Goal: Obtain resource: Download file/media

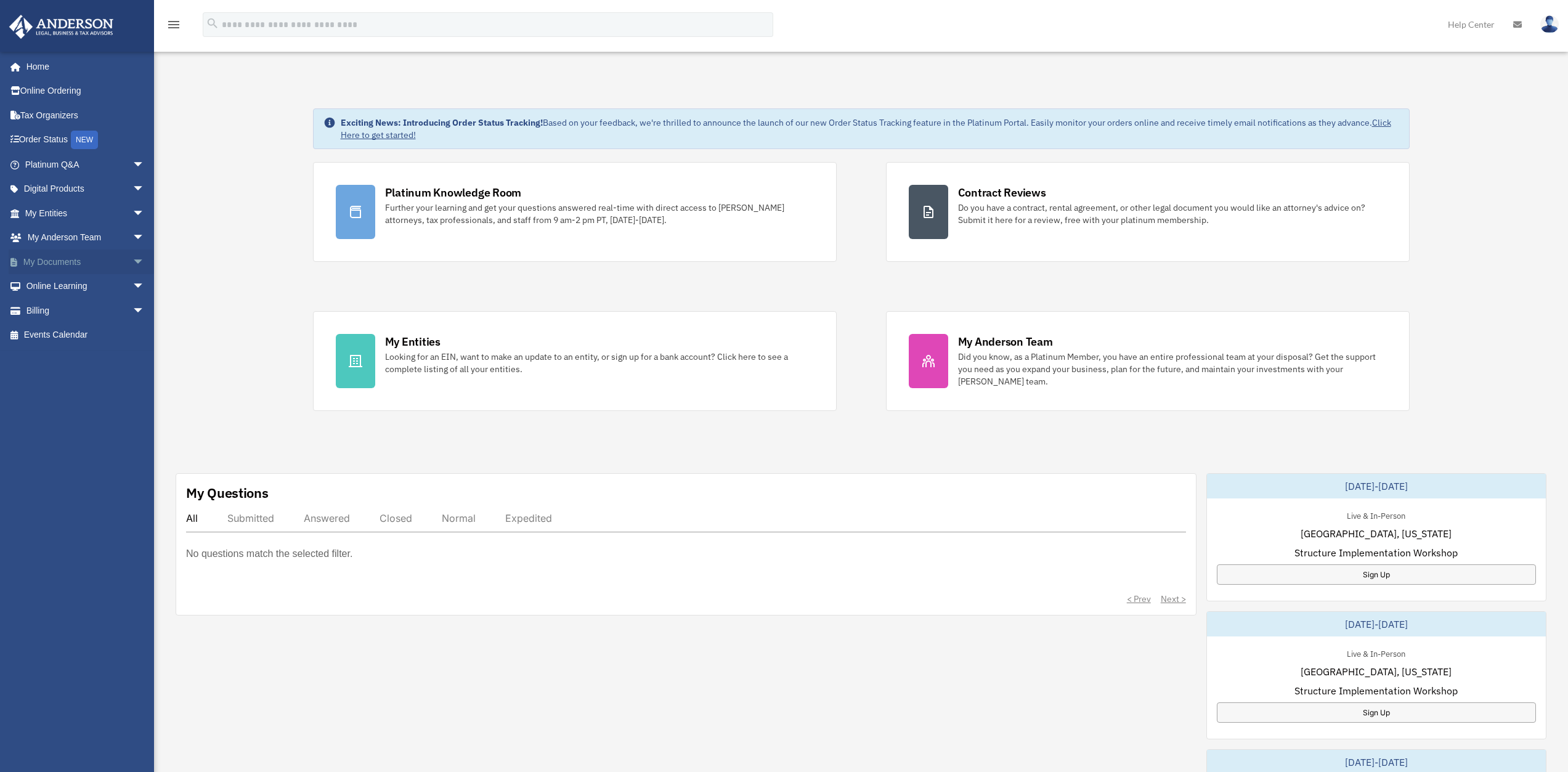
click at [135, 264] on span "arrow_drop_down" at bounding box center [144, 262] width 24 height 25
click at [132, 381] on span "arrow_drop_down" at bounding box center [144, 384] width 24 height 25
click at [132, 167] on span "arrow_drop_down" at bounding box center [144, 165] width 24 height 25
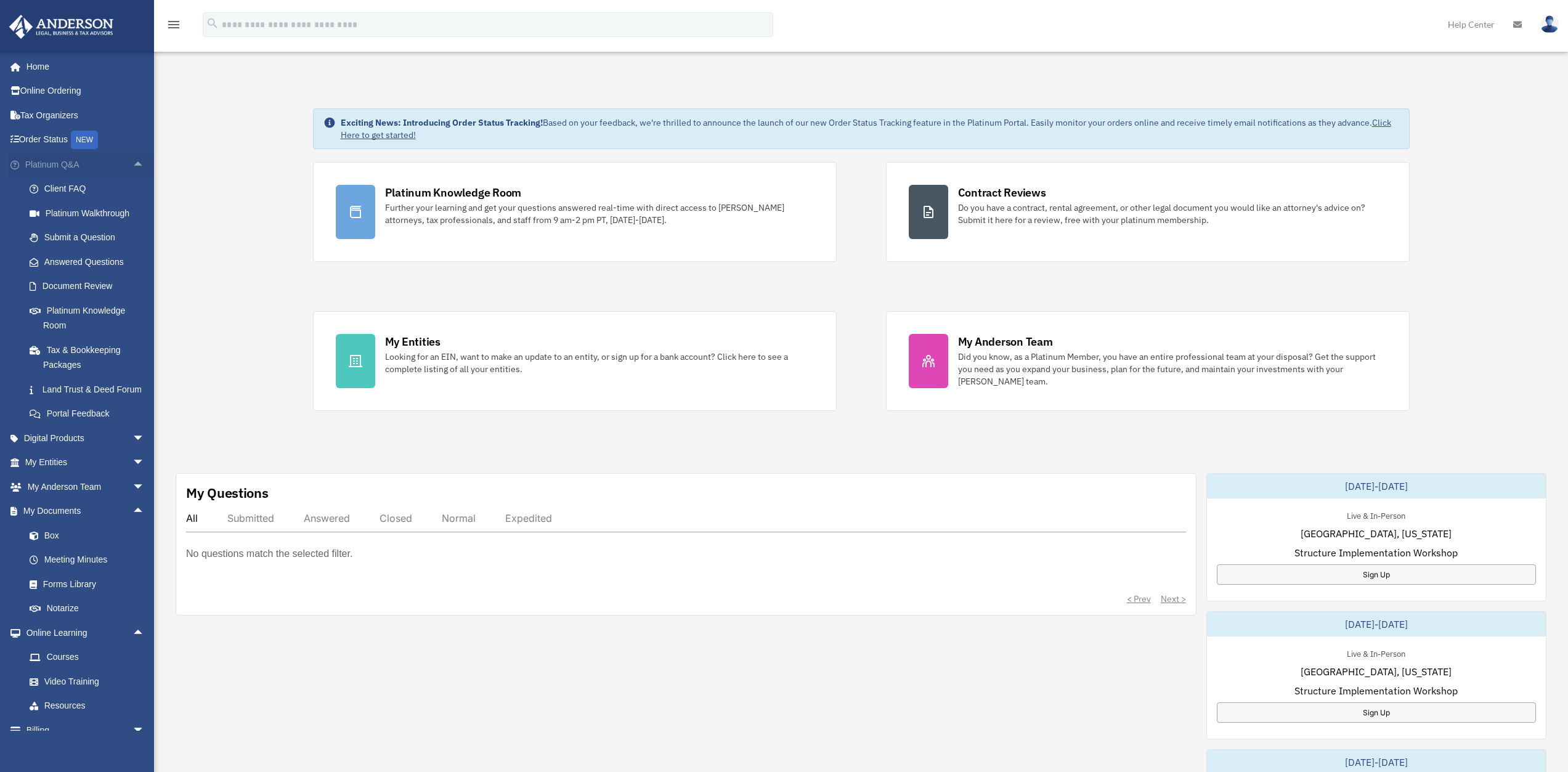
click at [132, 167] on span "arrow_drop_up" at bounding box center [144, 165] width 24 height 25
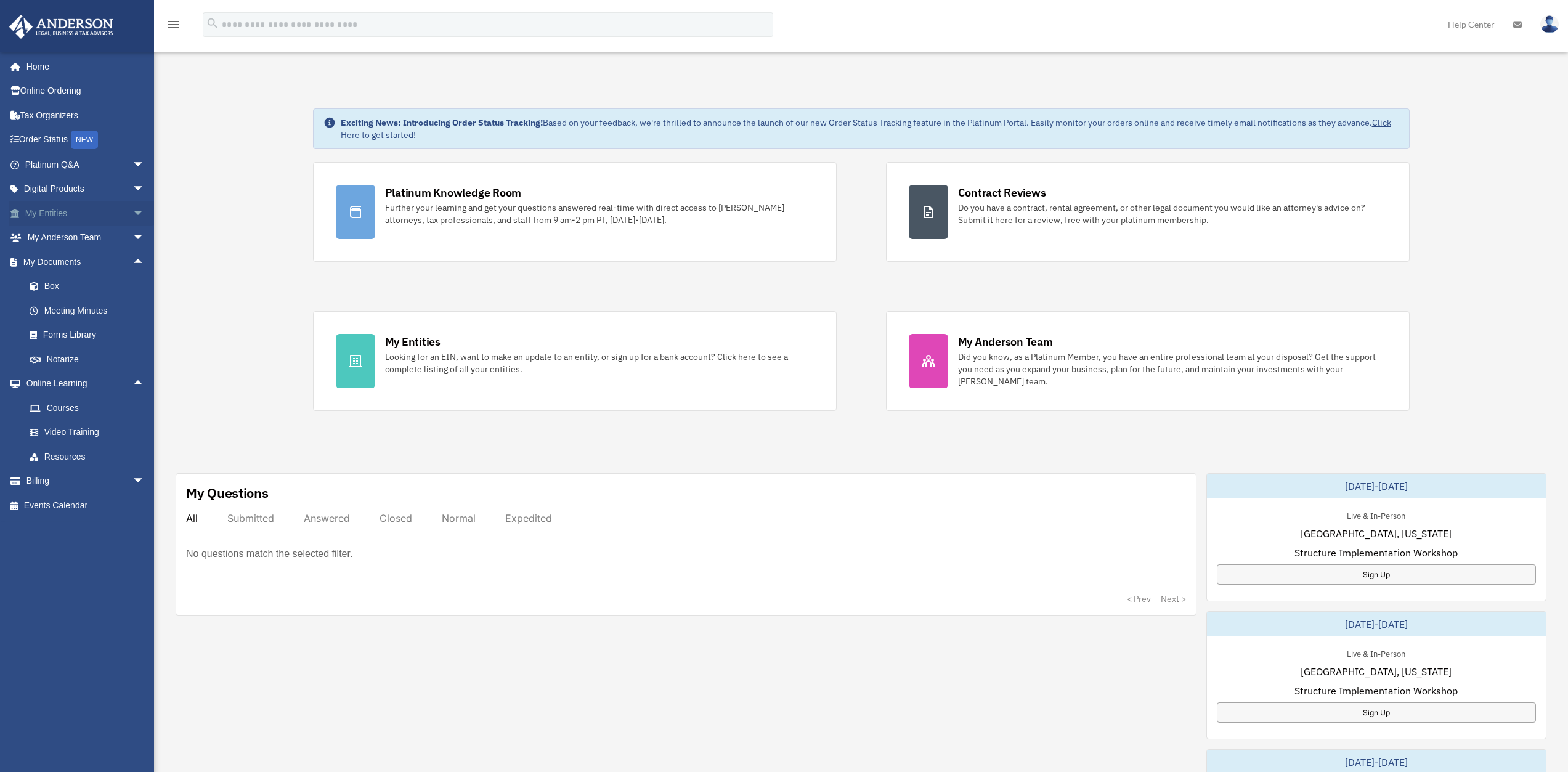
click at [132, 213] on span "arrow_drop_down" at bounding box center [144, 213] width 24 height 25
click at [132, 185] on span "arrow_drop_down" at bounding box center [144, 189] width 24 height 25
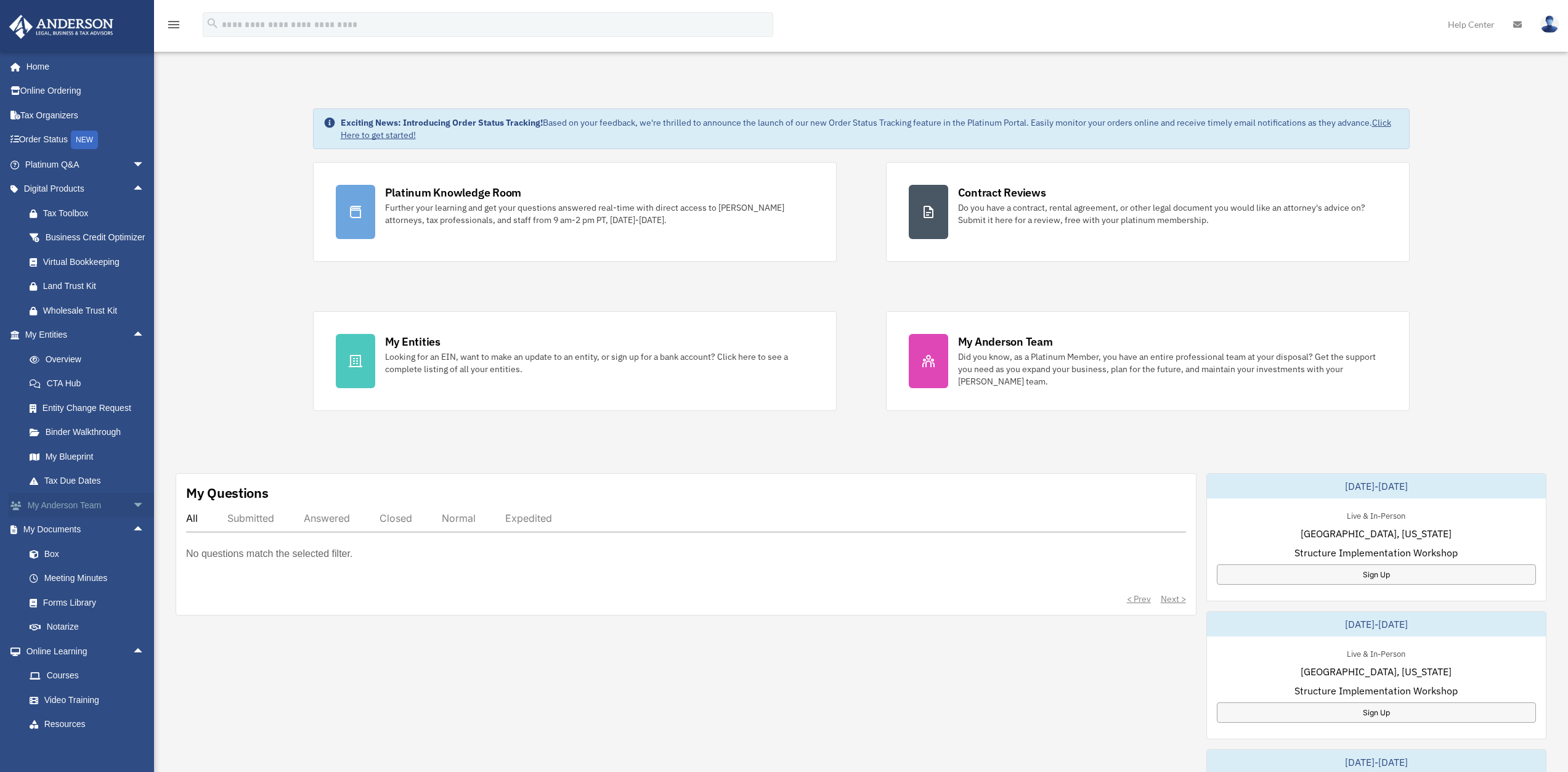
click at [132, 518] on span "arrow_drop_down" at bounding box center [144, 505] width 24 height 25
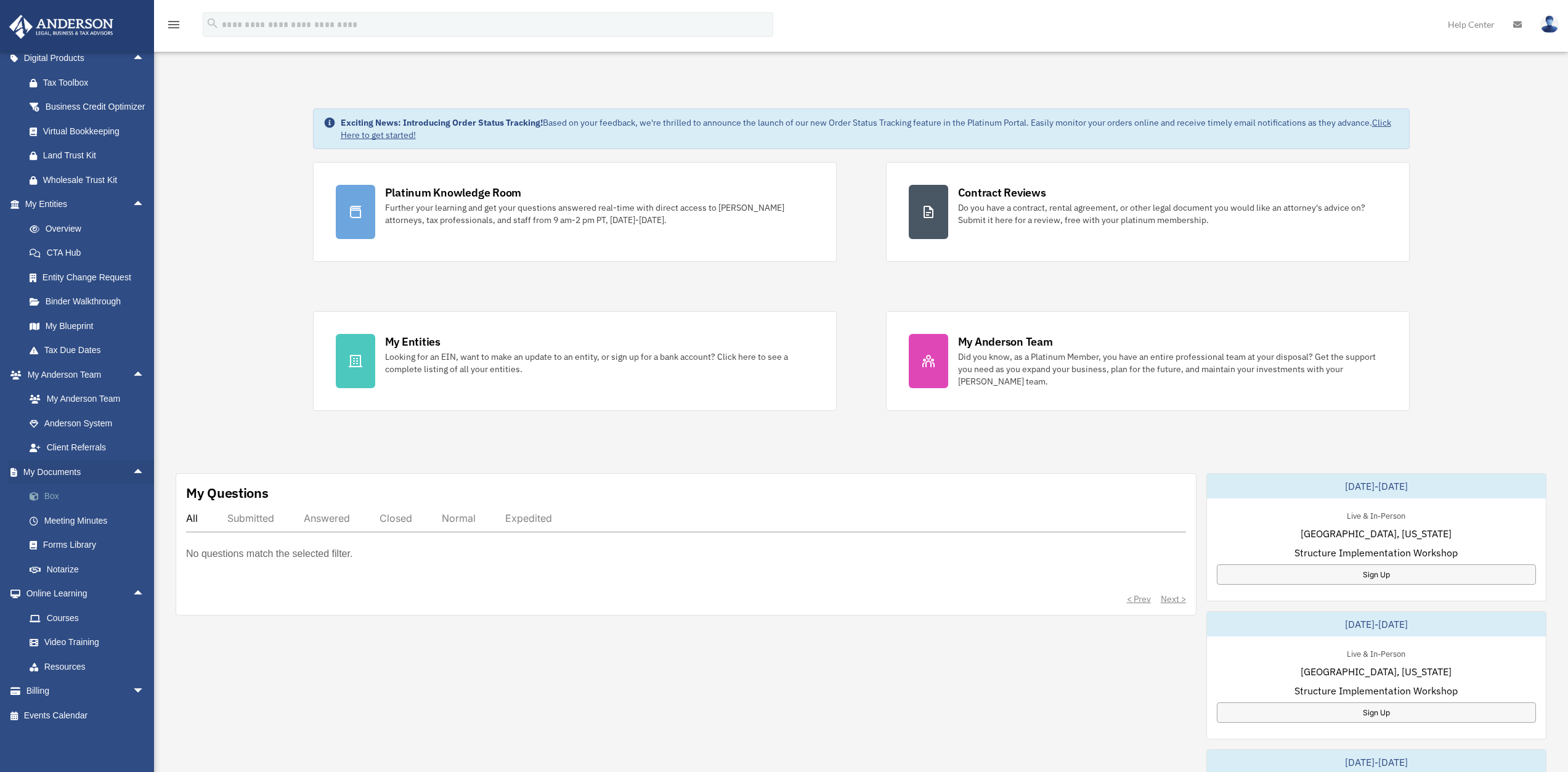
scroll to position [146, 0]
click at [58, 498] on link "Box" at bounding box center [90, 496] width 146 height 24
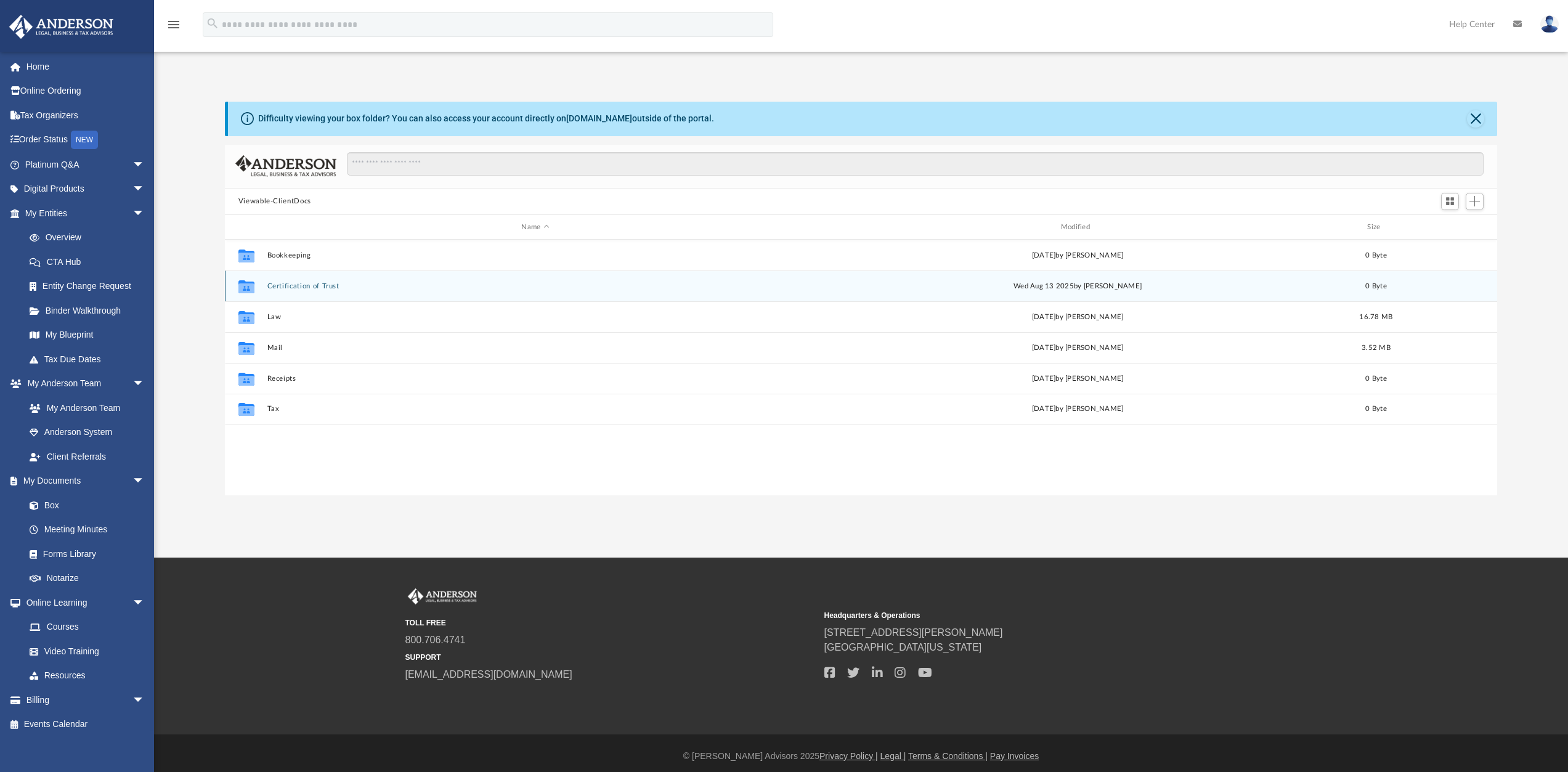
scroll to position [271, 1263]
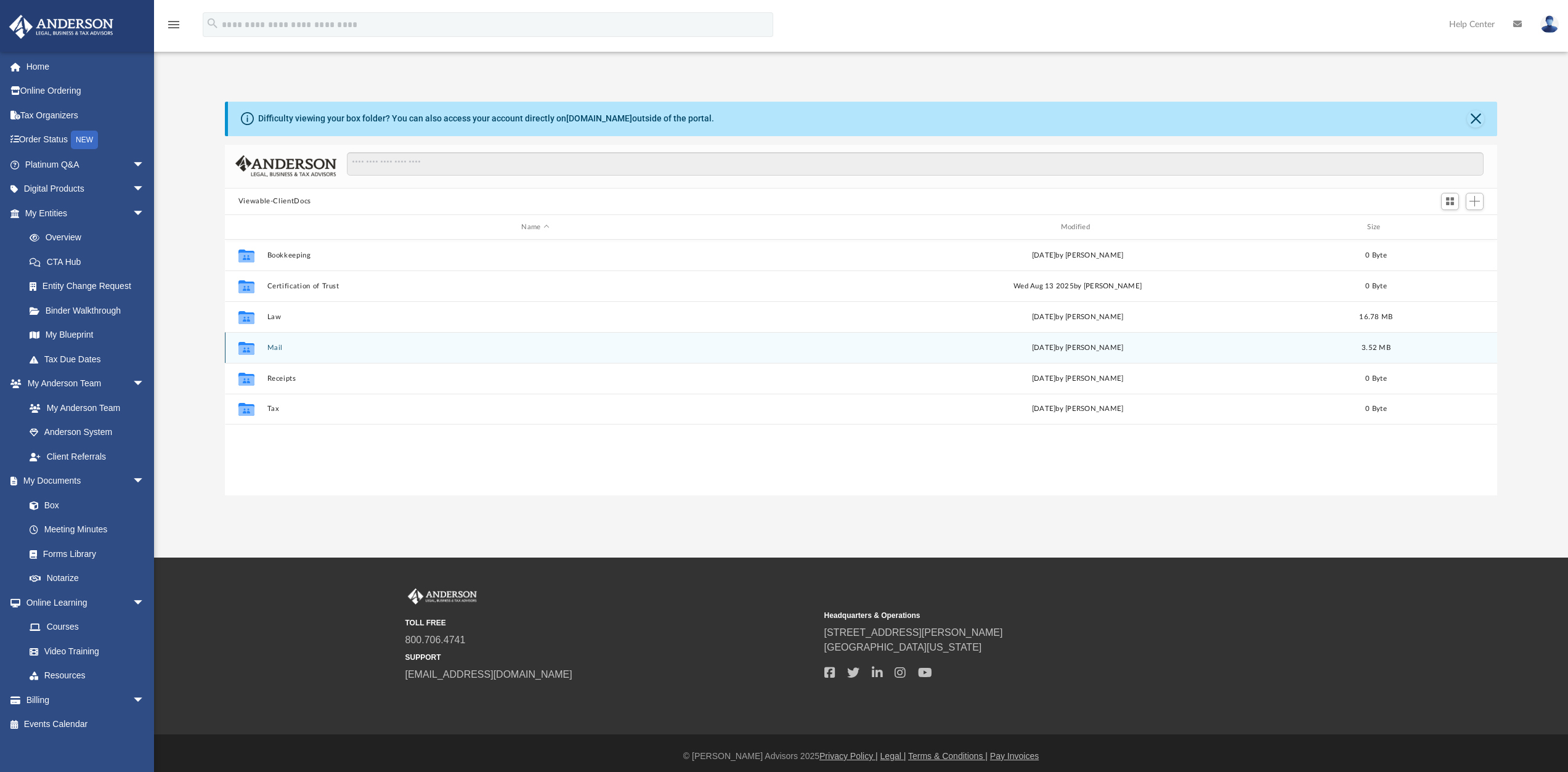
click at [274, 348] on button "Mail" at bounding box center [535, 348] width 536 height 8
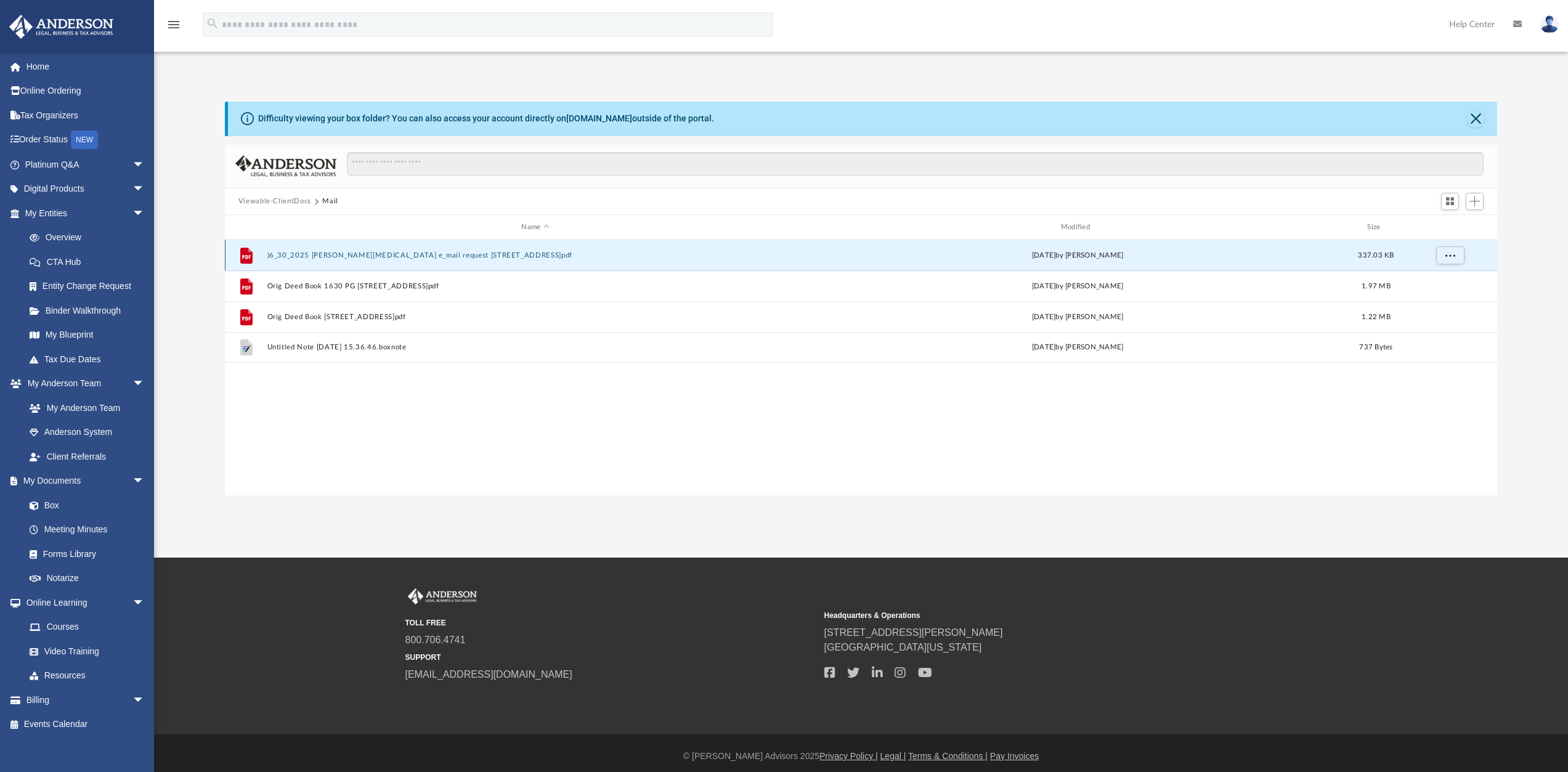
click at [414, 256] on button ")6_30_2025 Ben Muse e_mail request 267 Point Circle Road.pdf" at bounding box center [535, 255] width 536 height 8
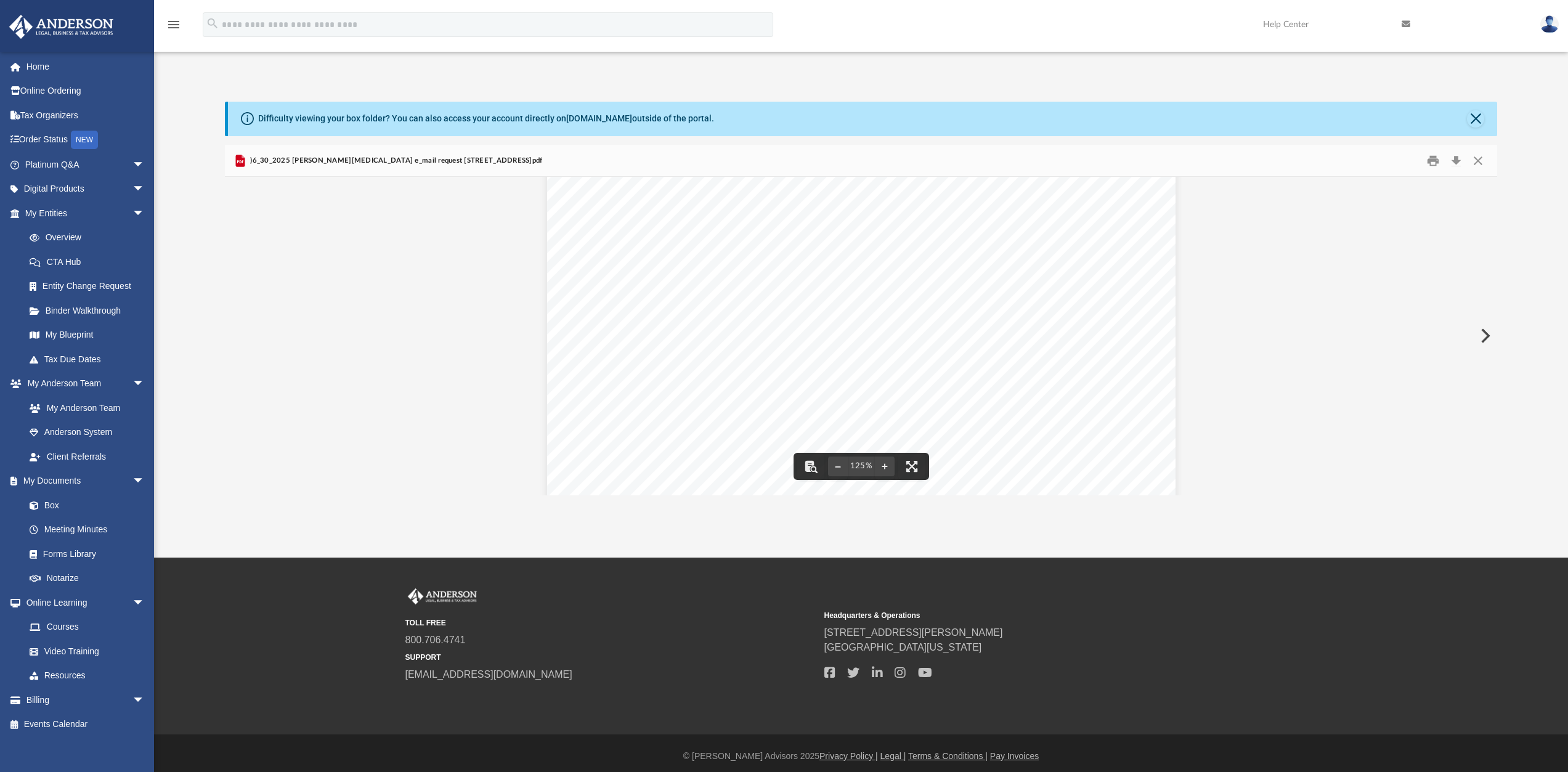
scroll to position [509, 0]
click at [1477, 164] on button "Close" at bounding box center [1478, 160] width 23 height 19
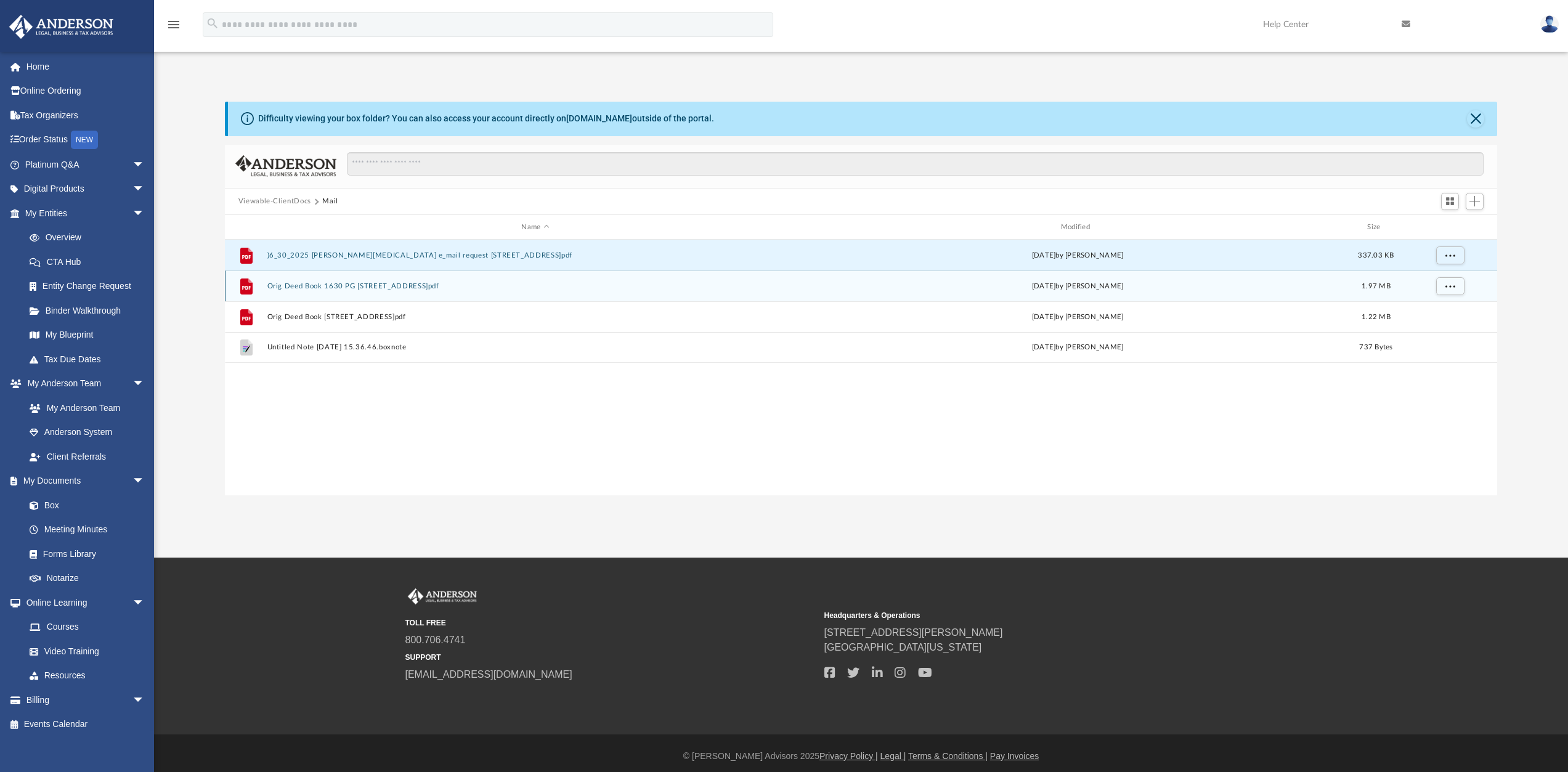
click at [407, 289] on button "Orig Deed Book 1630 PG 290-33 267 Point Circle Rd.pdf" at bounding box center [535, 286] width 536 height 8
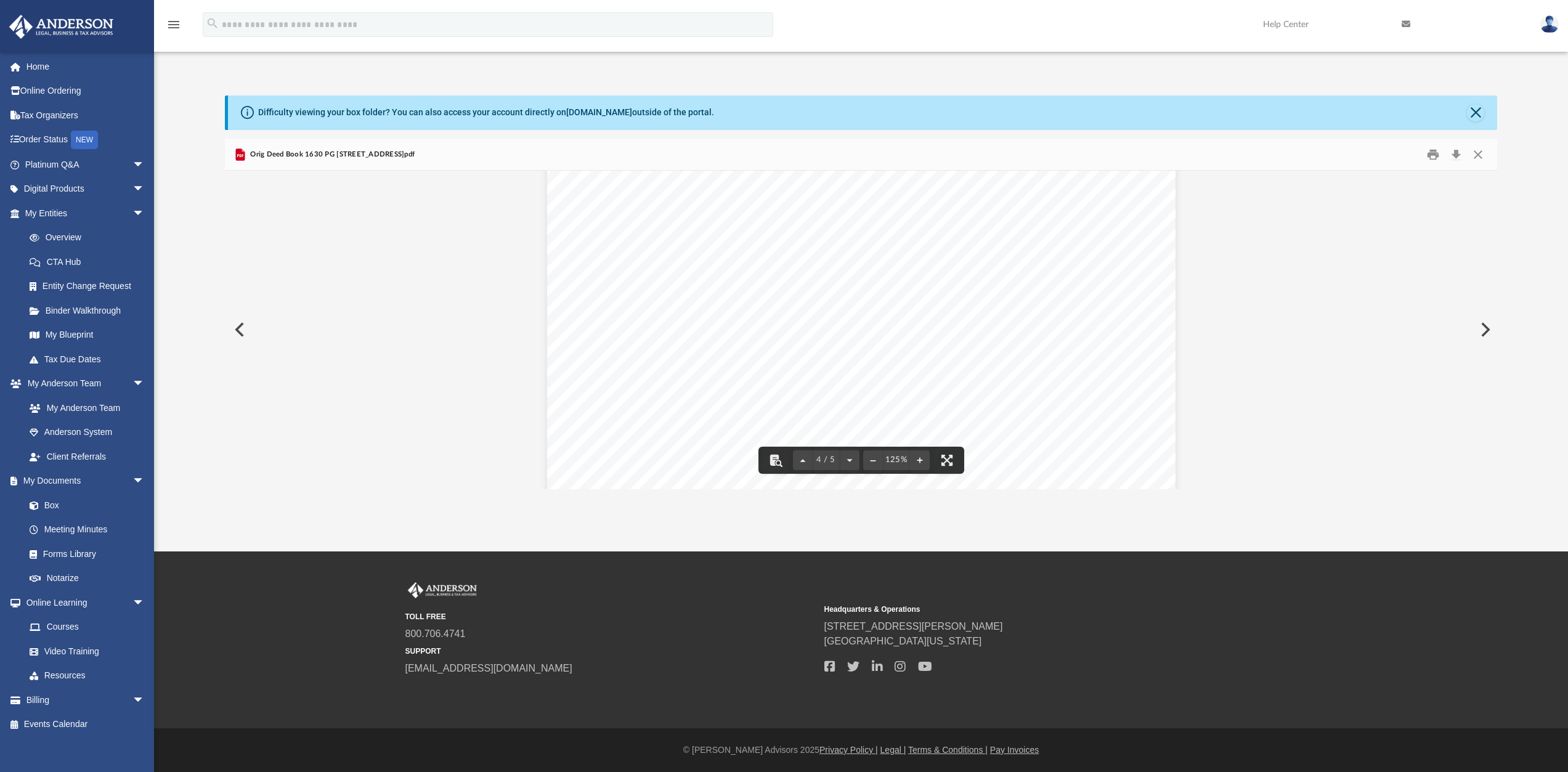
scroll to position [2651, 0]
click at [1483, 155] on button "Close" at bounding box center [1478, 154] width 23 height 19
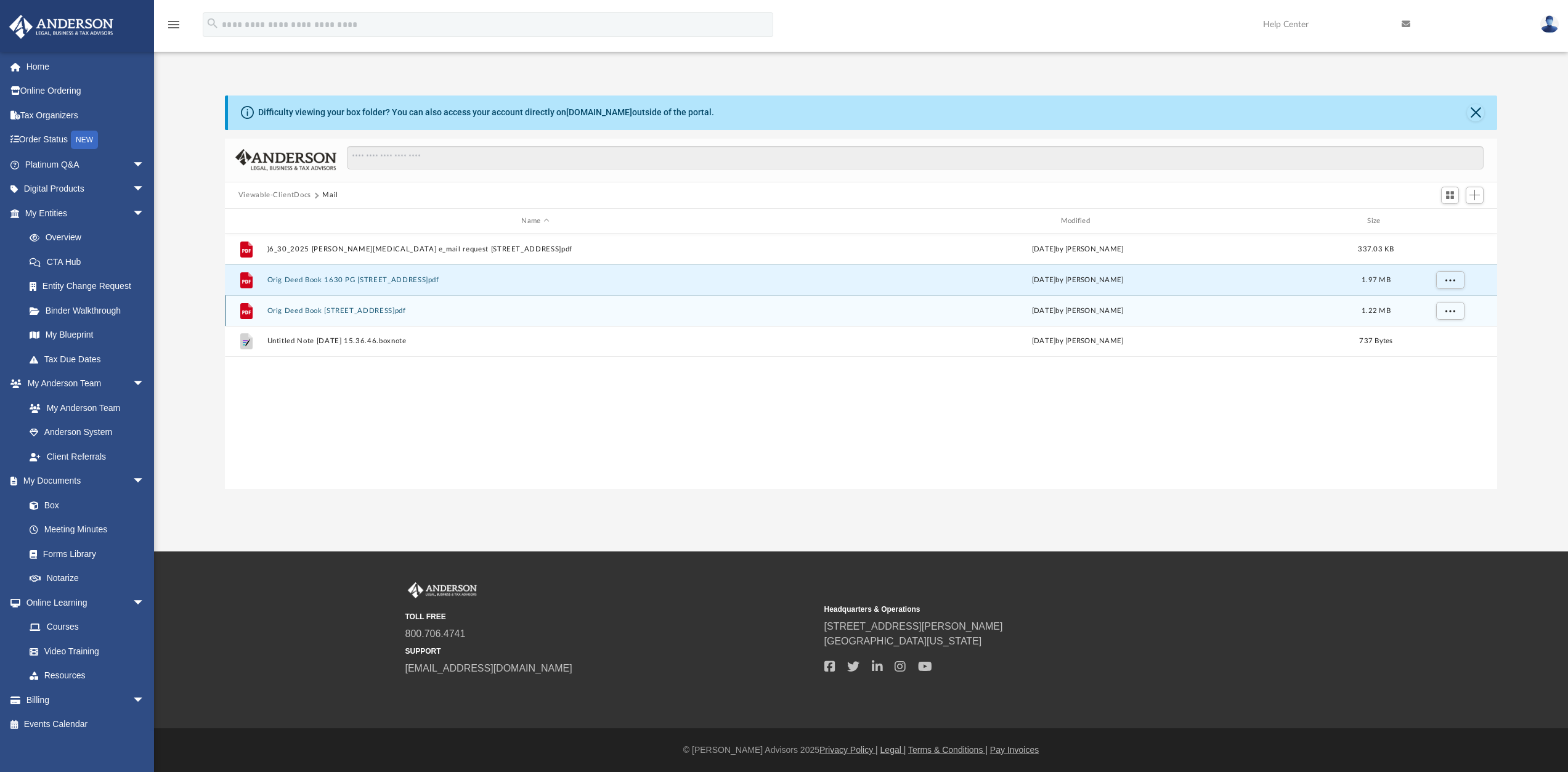
click at [394, 309] on button "Orig Deed Book 2369 PG 61-63 _ 267 Point Circle Rd.pdf" at bounding box center [535, 311] width 536 height 8
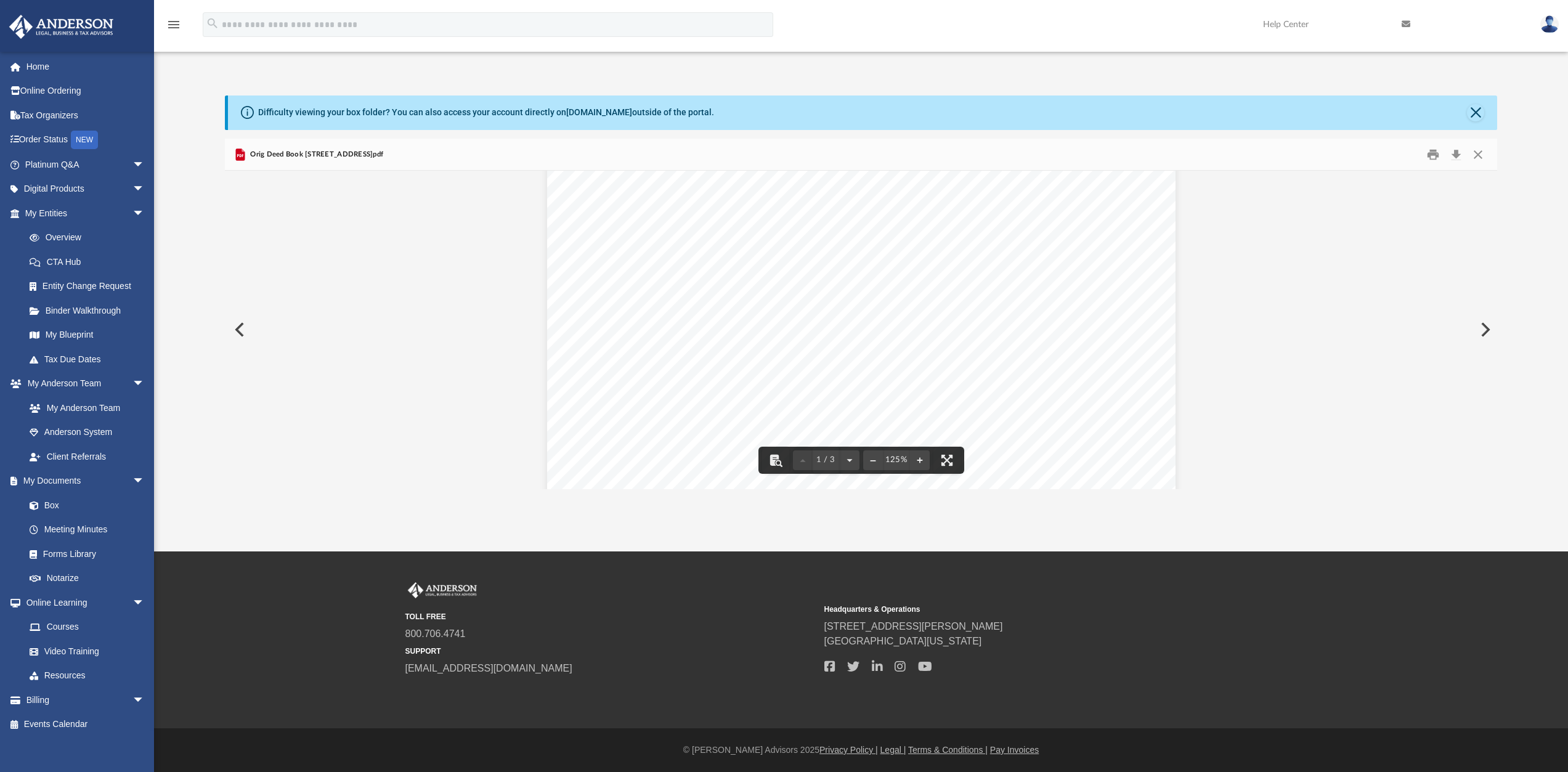
scroll to position [493, 0]
click at [1478, 156] on button "Close" at bounding box center [1478, 154] width 23 height 19
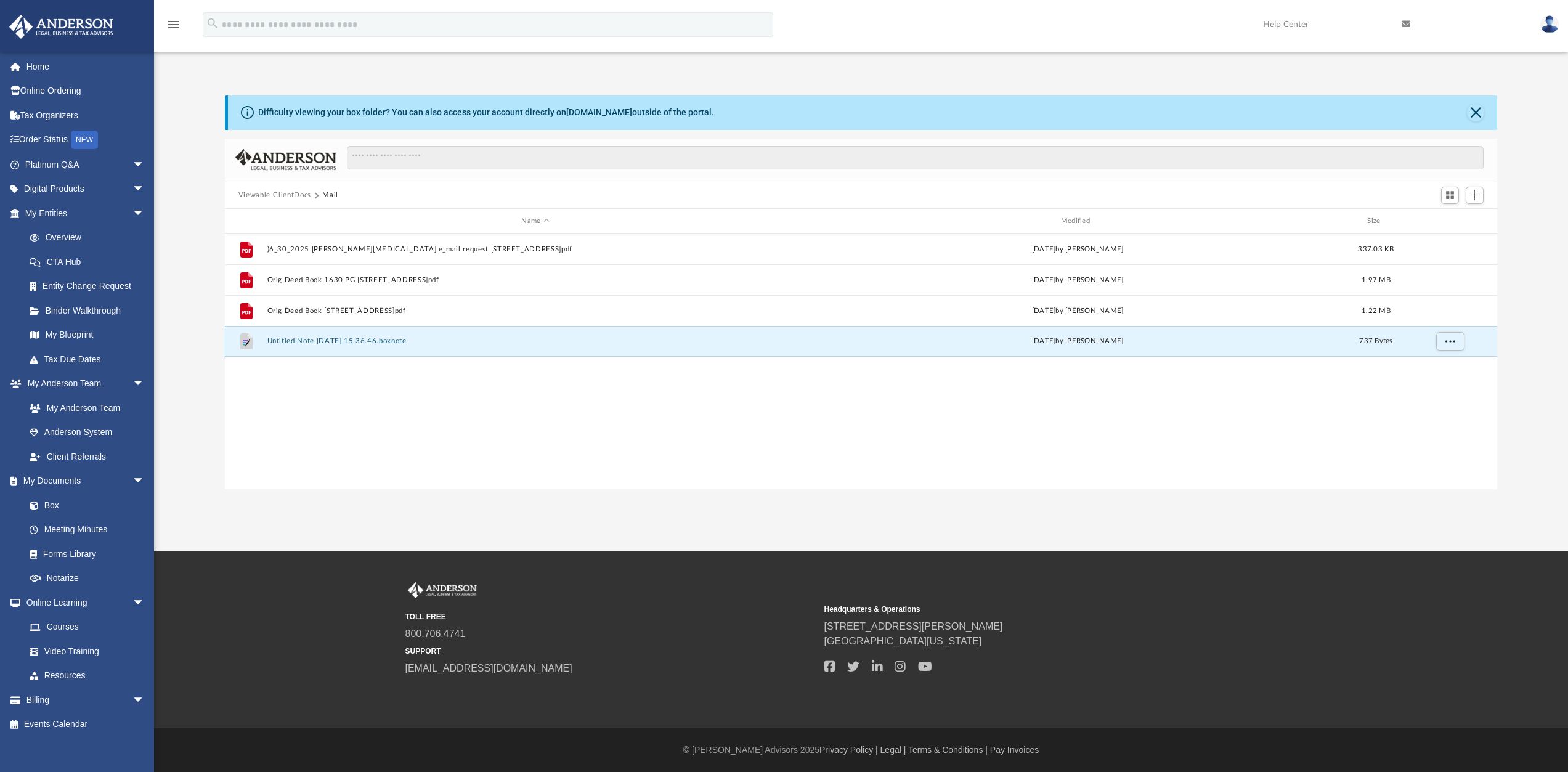
click at [333, 340] on button "Untitled Note 2025-07-03 15.36.46.boxnote" at bounding box center [535, 342] width 536 height 8
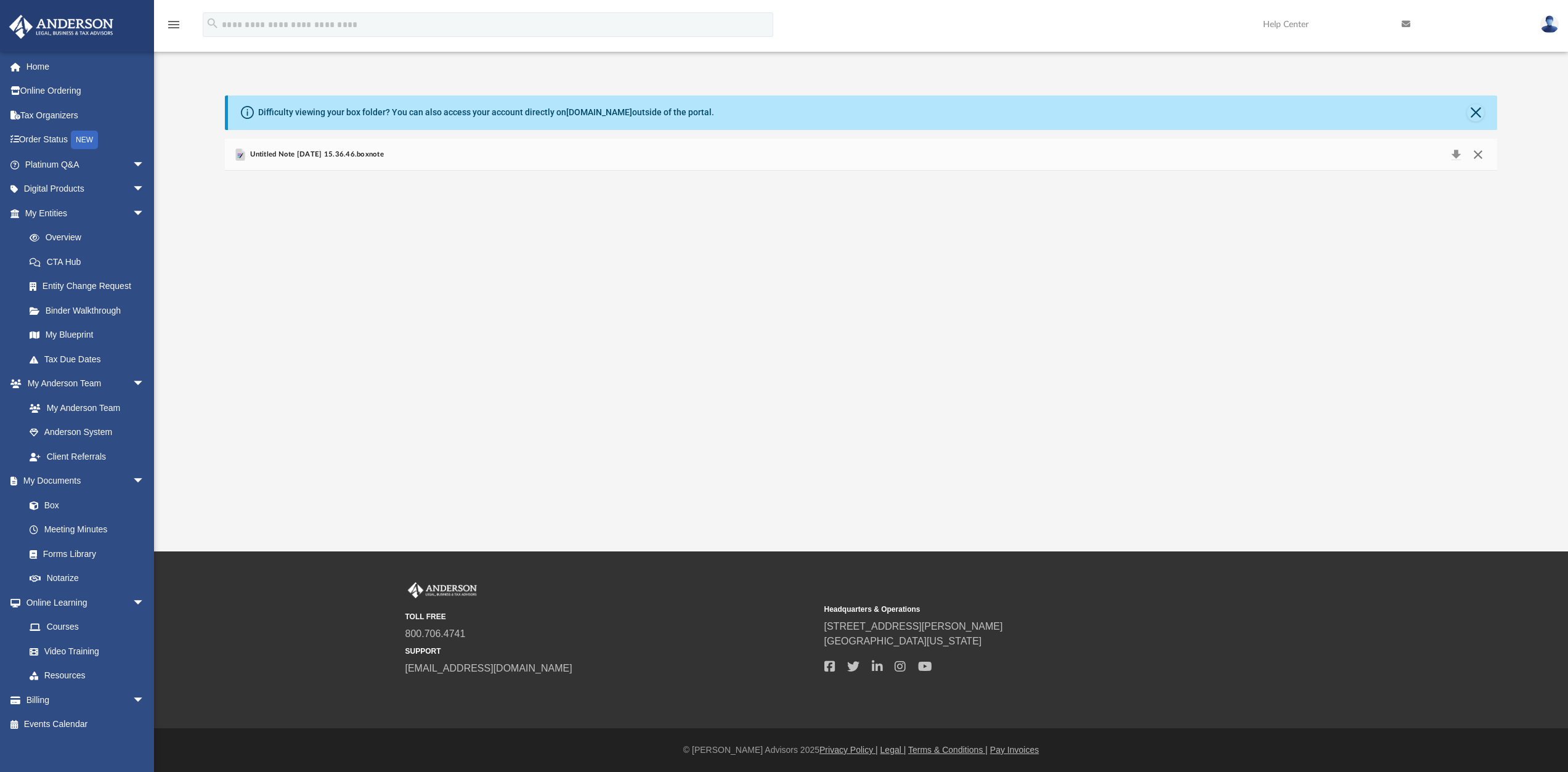
click at [1478, 158] on button "Close" at bounding box center [1478, 155] width 23 height 18
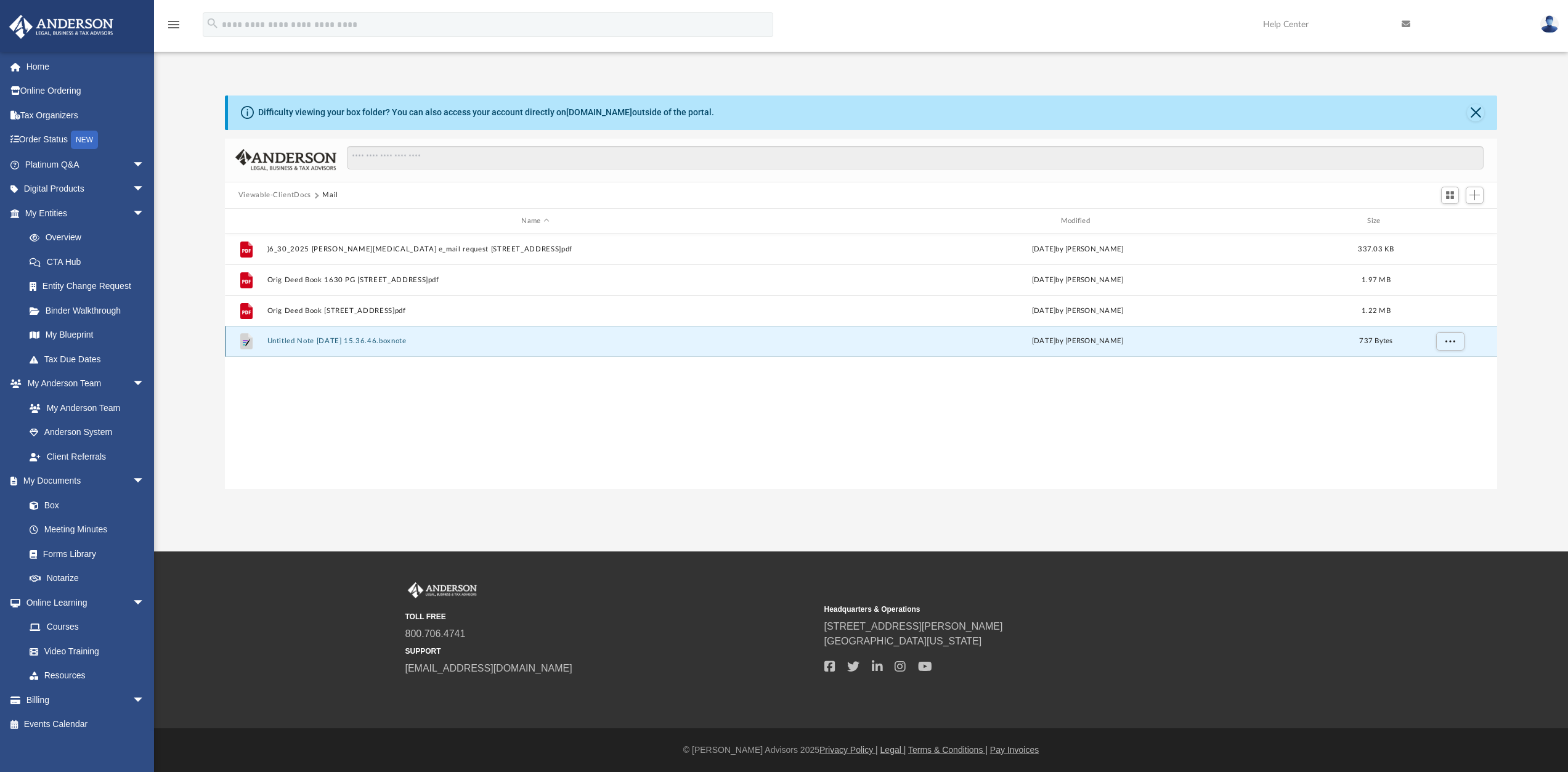
click at [324, 346] on div "File Untitled Note 2025-07-03 15.36.46.boxnote Thu Jul 3 2025 by Billy R Philbe…" at bounding box center [861, 341] width 1273 height 31
click at [338, 342] on button "Untitled Note 2025-07-03 15.36.46.boxnote" at bounding box center [535, 342] width 536 height 8
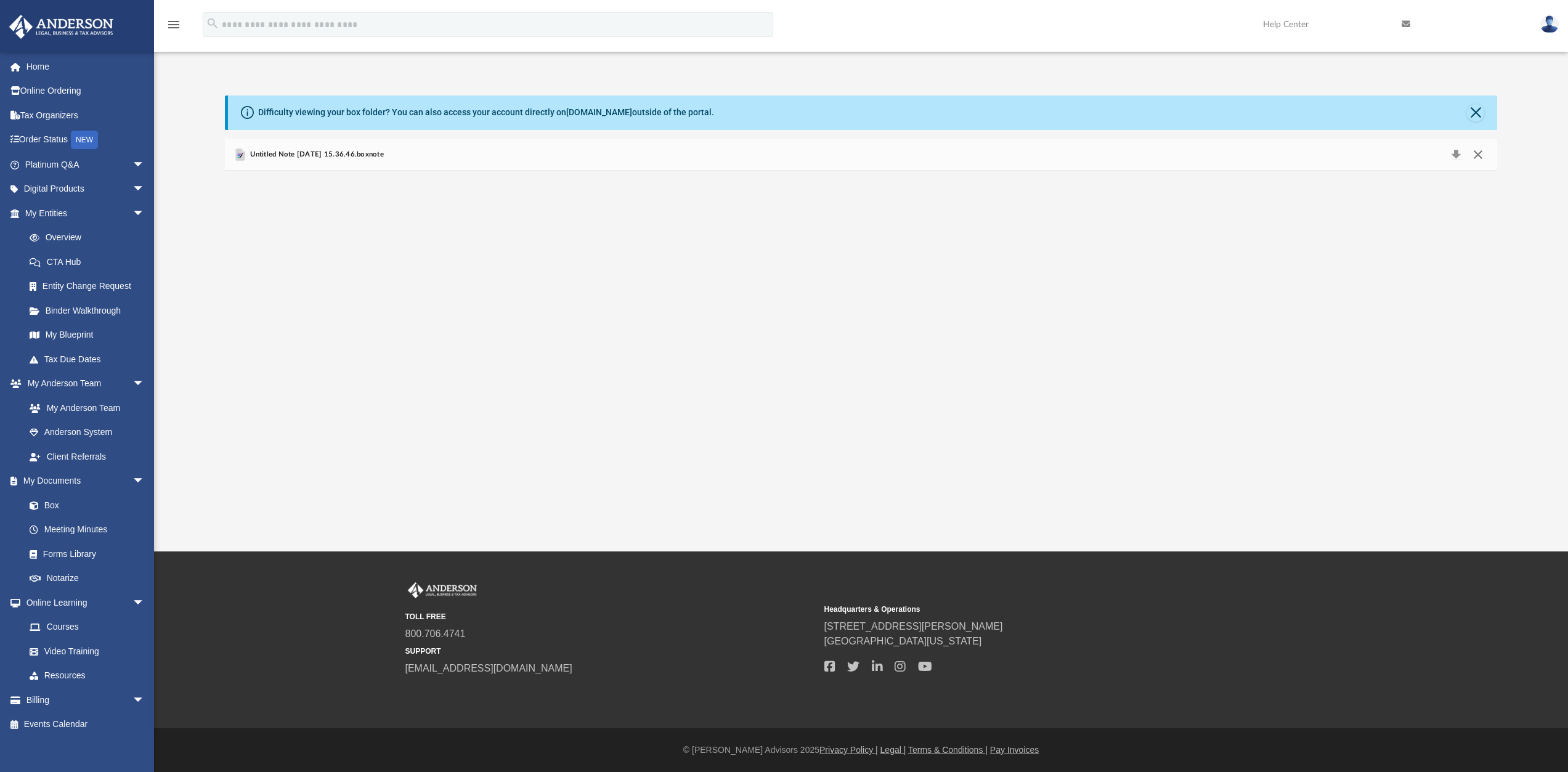
click at [1487, 151] on button "Close" at bounding box center [1478, 155] width 23 height 18
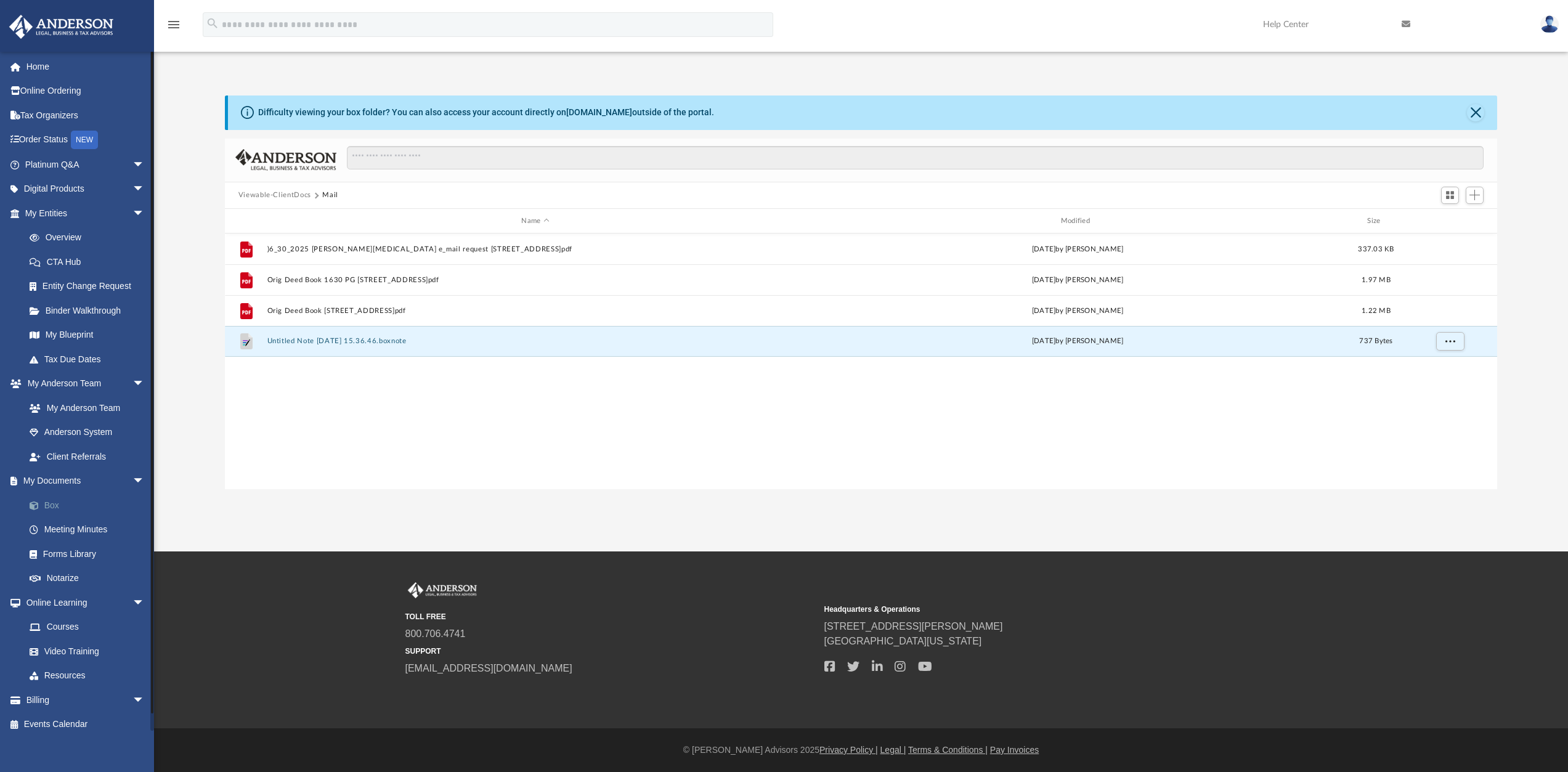
click at [51, 509] on link "Box" at bounding box center [90, 504] width 146 height 24
click at [45, 493] on link "Box" at bounding box center [90, 496] width 146 height 24
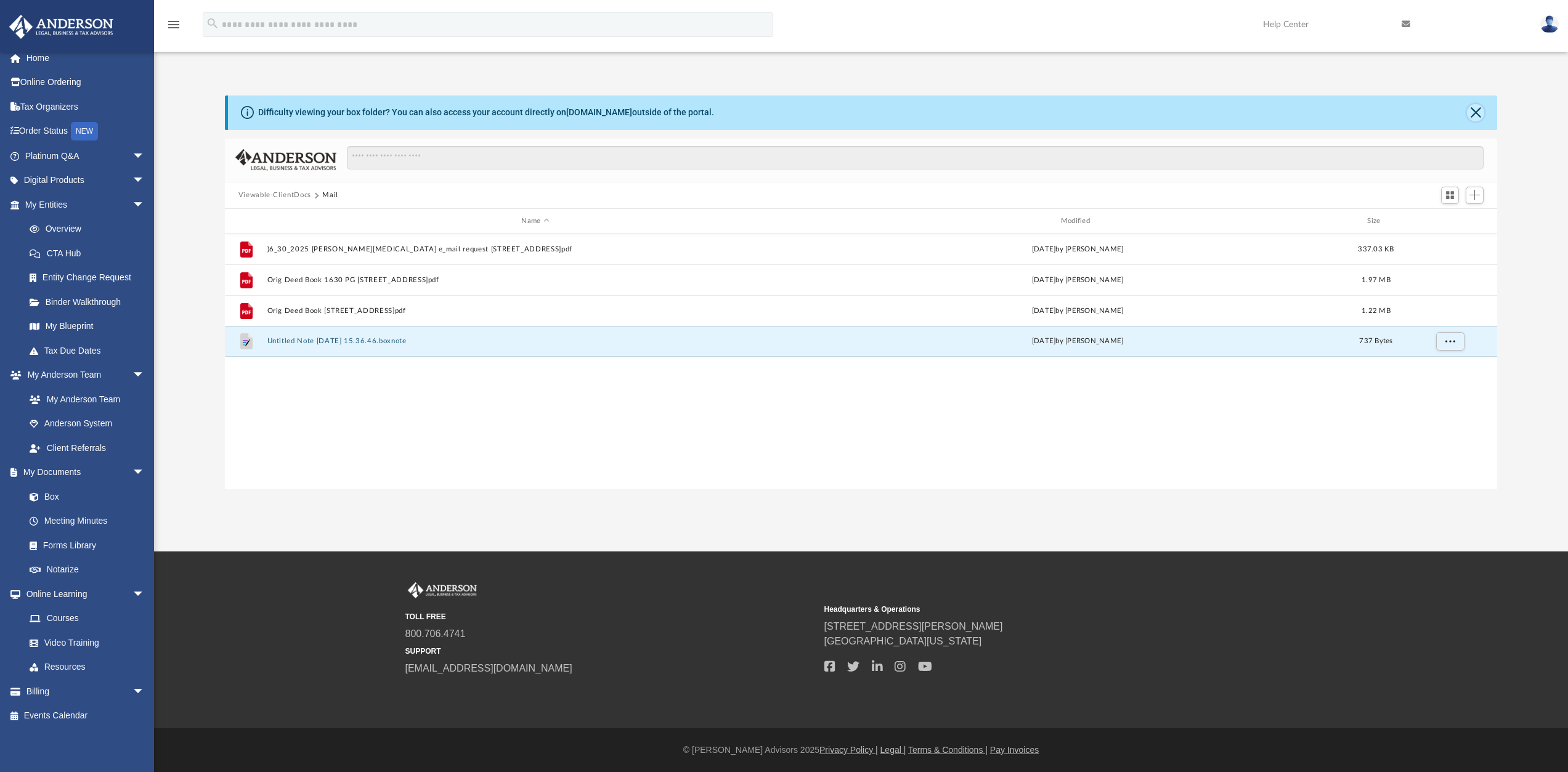
click at [1472, 113] on button "Close" at bounding box center [1475, 112] width 18 height 18
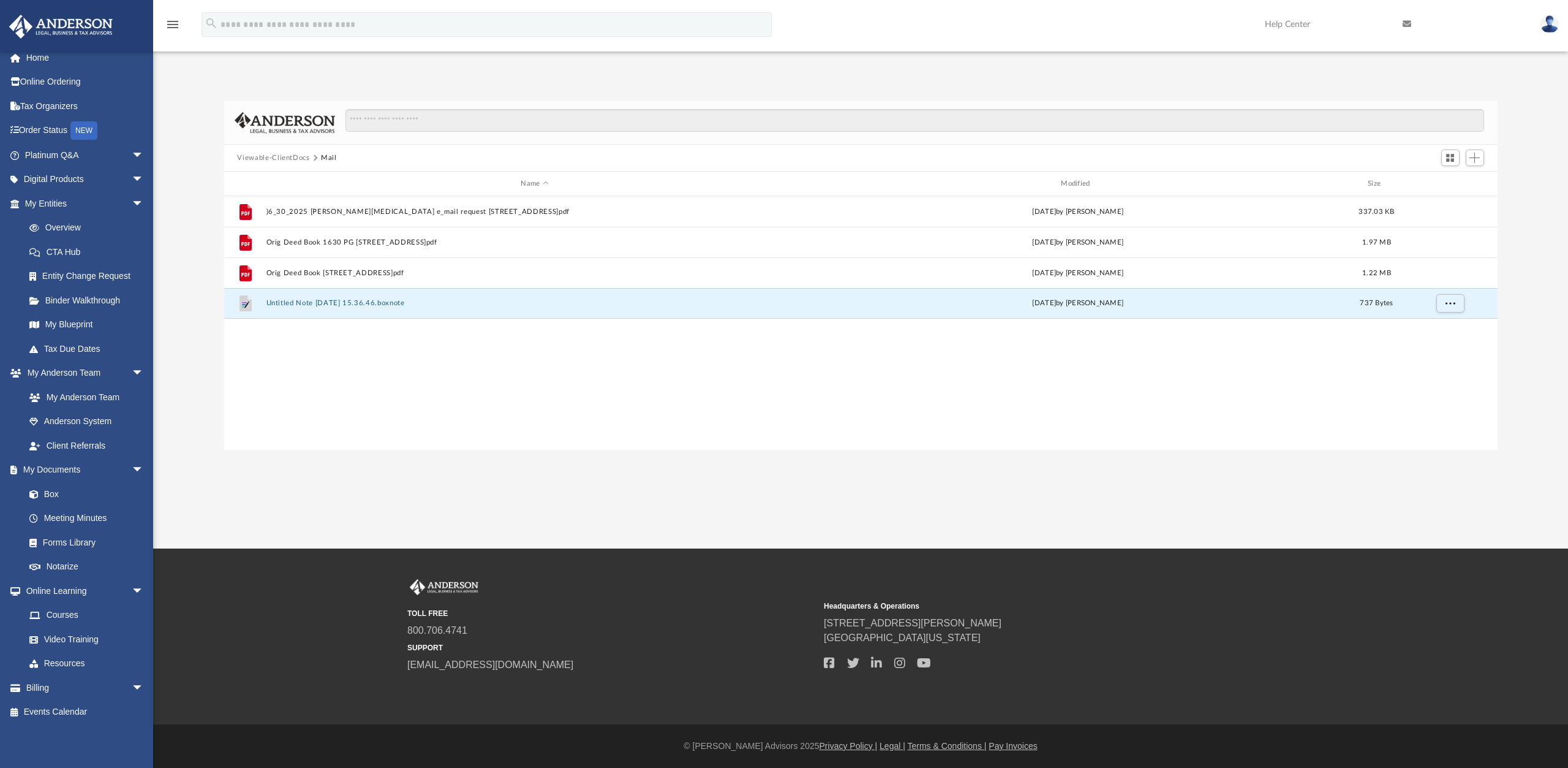
scroll to position [270, 1264]
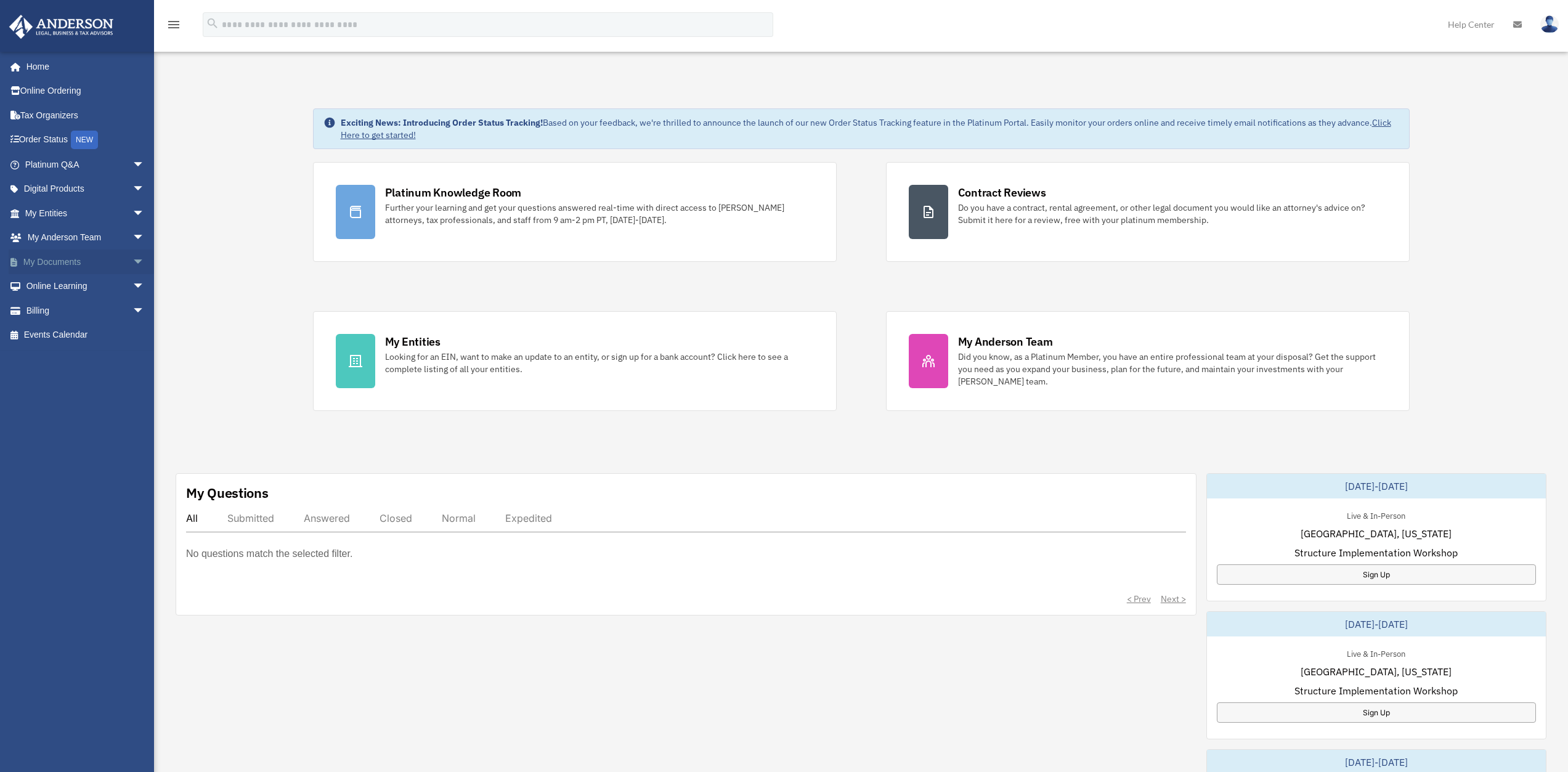
click at [132, 258] on span "arrow_drop_down" at bounding box center [144, 262] width 24 height 25
click at [39, 288] on span at bounding box center [40, 286] width 8 height 8
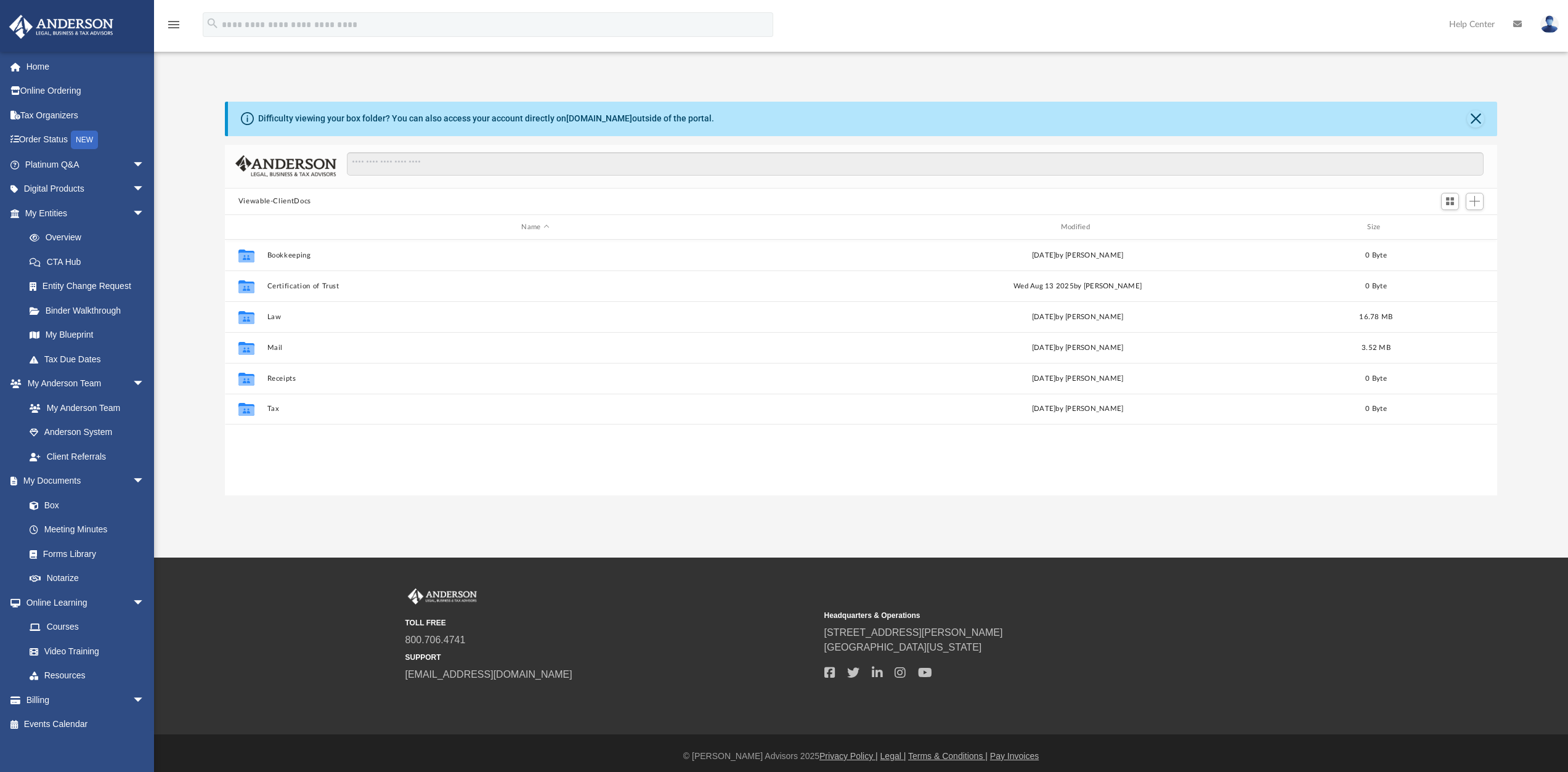
scroll to position [271, 1263]
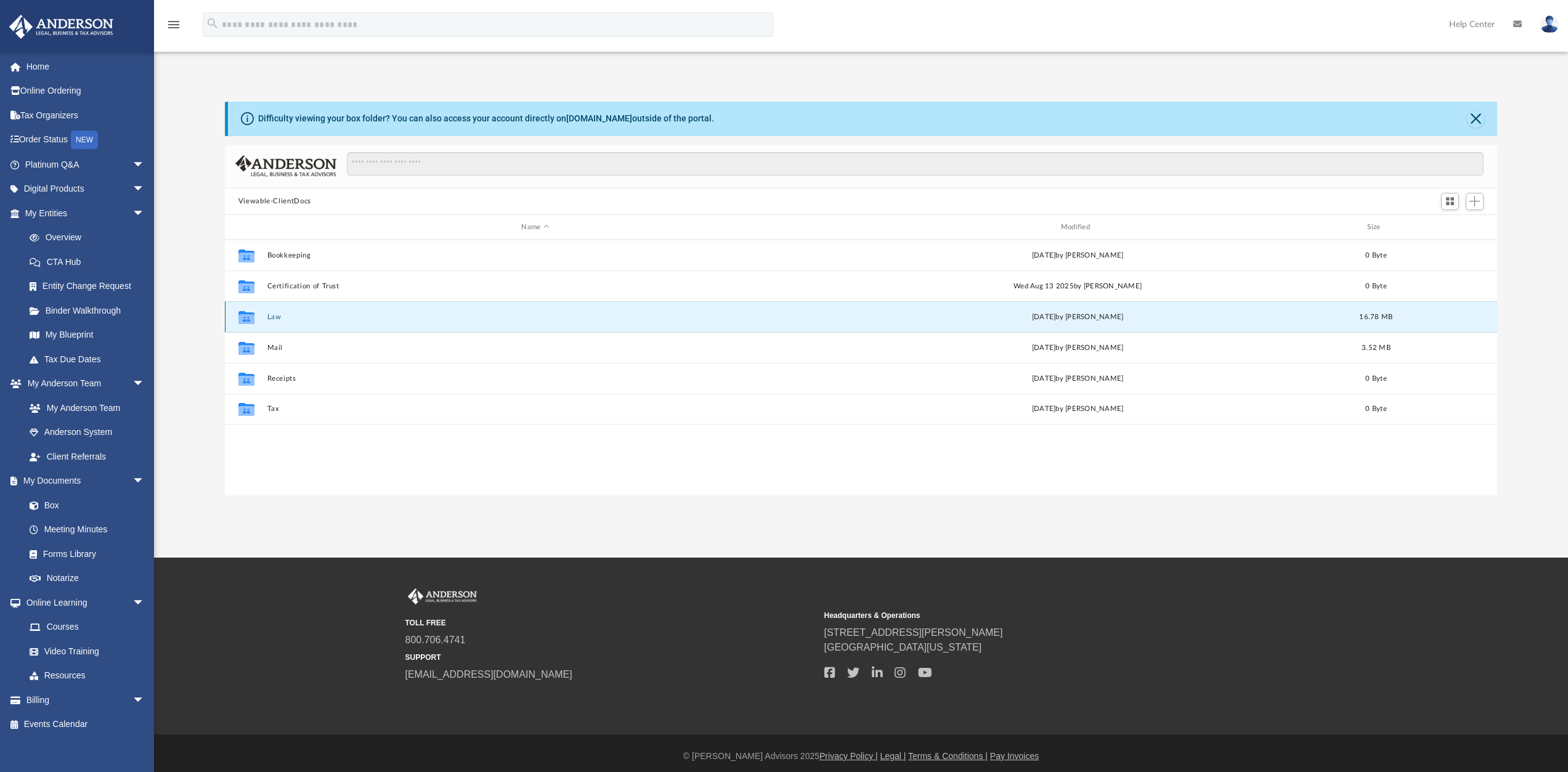
click at [277, 320] on button "Law" at bounding box center [535, 317] width 536 height 8
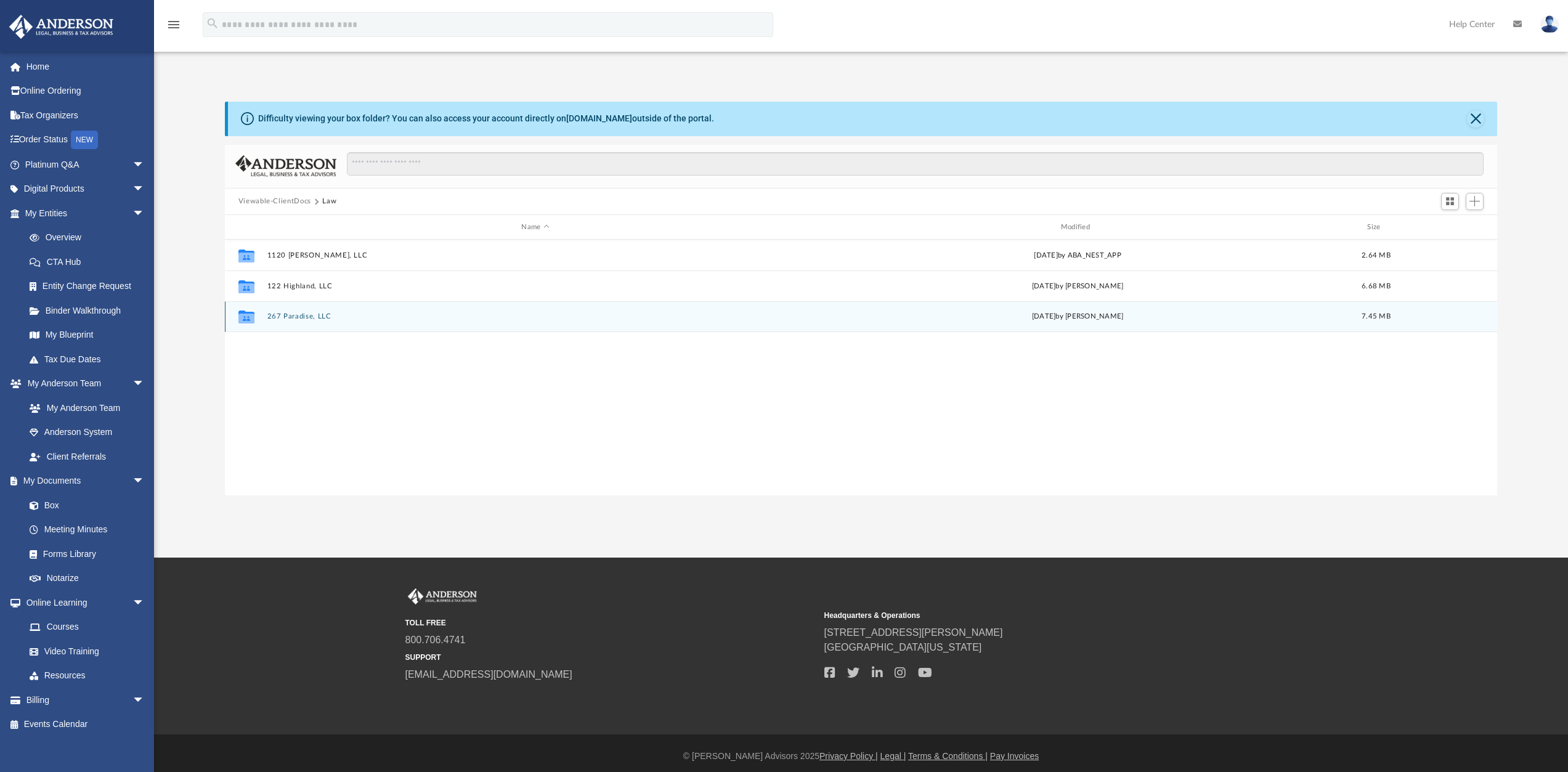
click at [310, 314] on button "267 Paradise, LLC" at bounding box center [535, 317] width 536 height 8
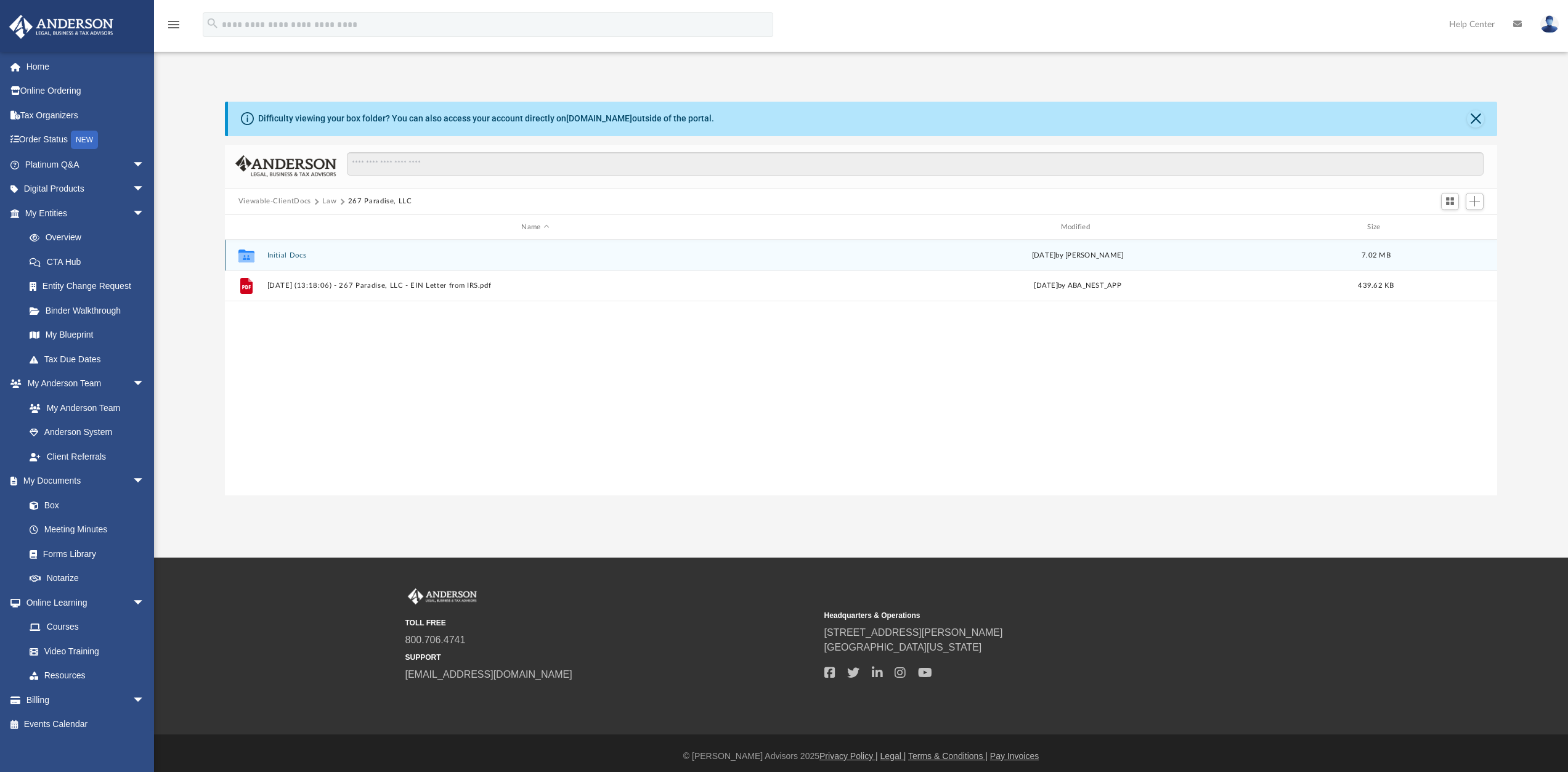
click at [289, 255] on button "Initial Docs" at bounding box center [535, 255] width 536 height 8
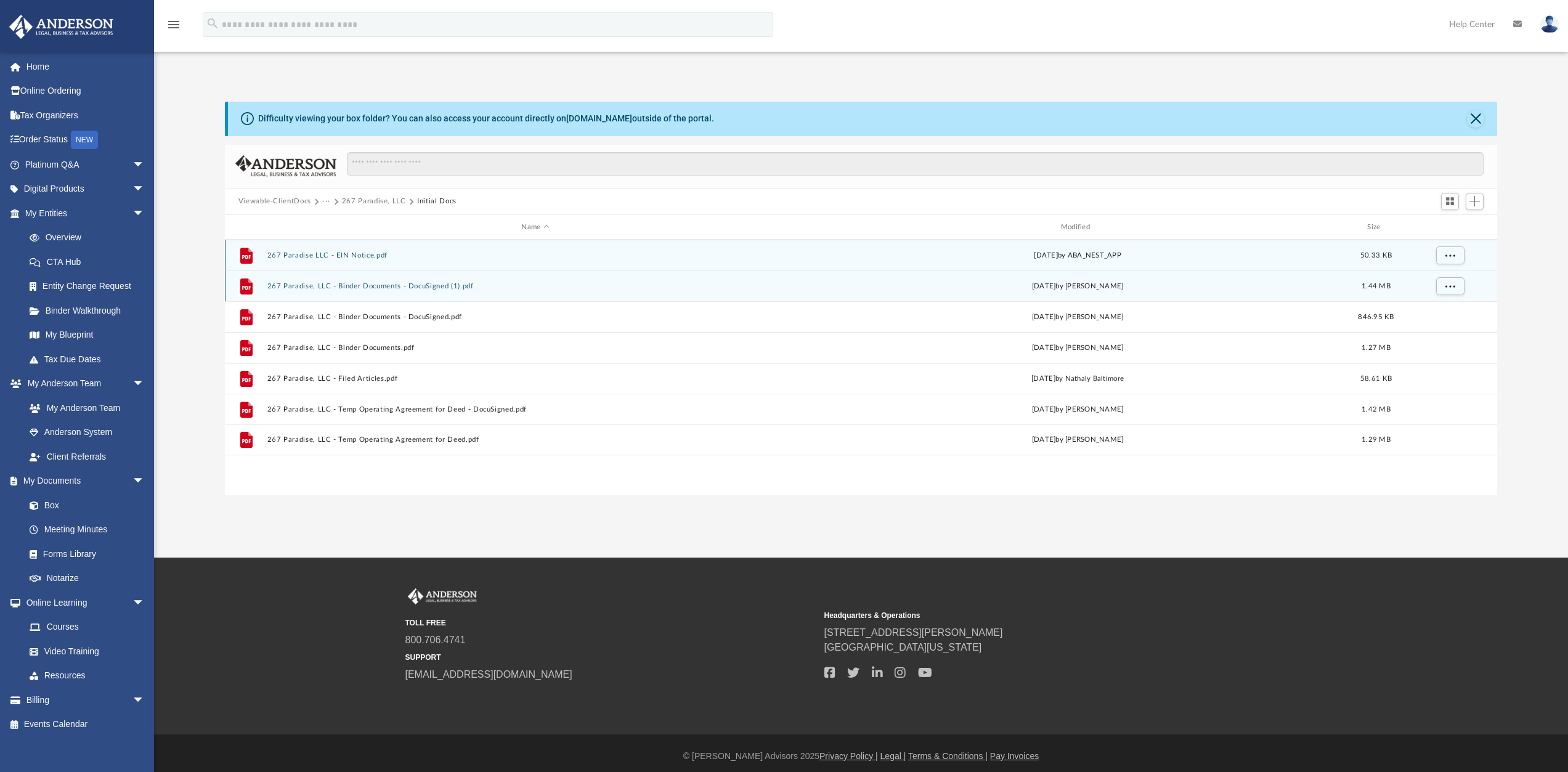
scroll to position [6, 0]
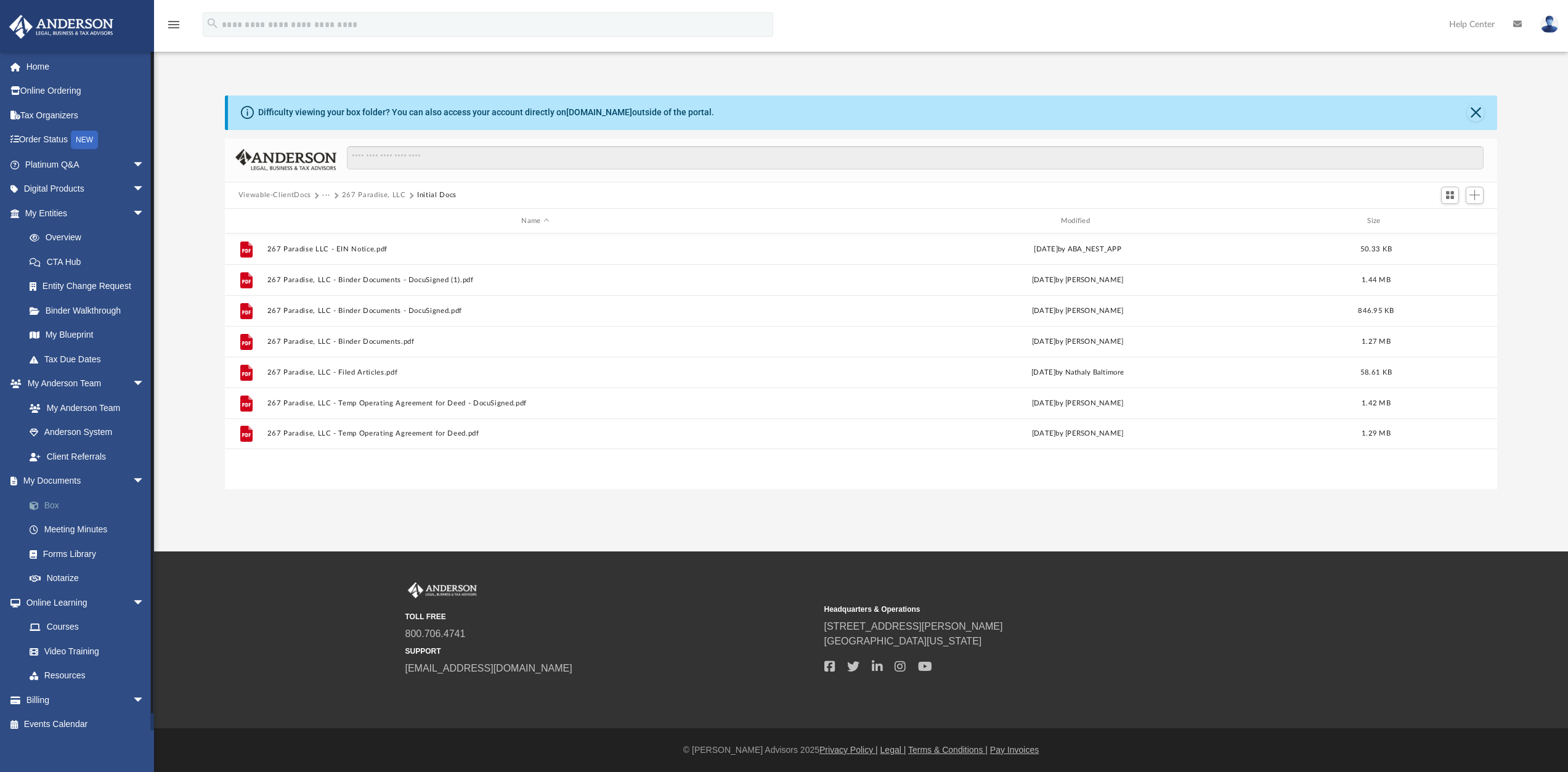
click at [54, 506] on link "Box" at bounding box center [90, 504] width 146 height 24
click at [57, 479] on link "My Documents arrow_drop_down" at bounding box center [85, 480] width 155 height 24
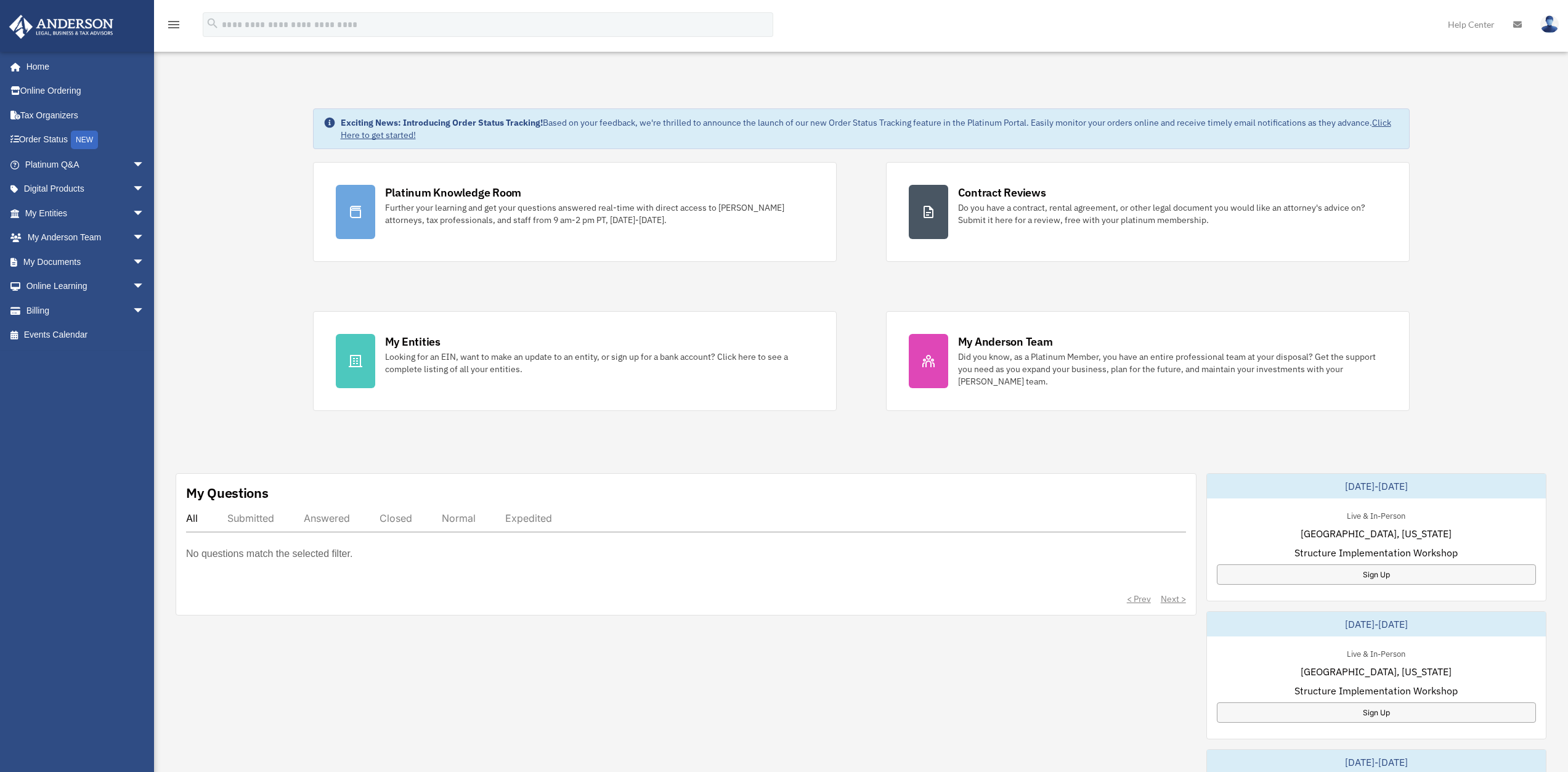
click at [1555, 22] on img at bounding box center [1550, 23] width 18 height 18
click at [1338, 107] on link "Logout" at bounding box center [1365, 107] width 123 height 25
